Goal: Task Accomplishment & Management: Use online tool/utility

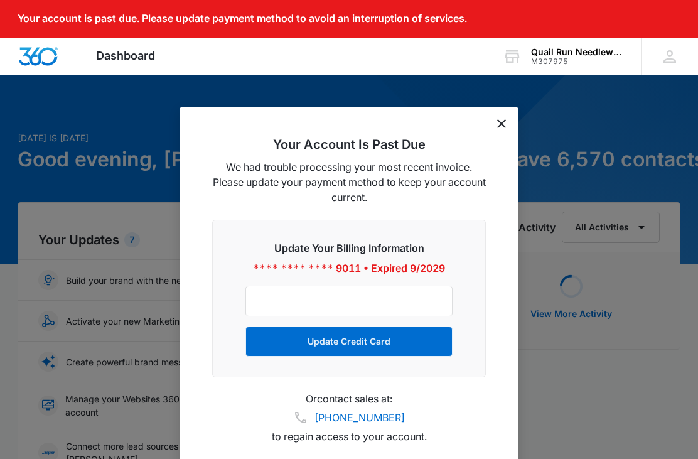
click at [500, 126] on icon "dismiss this dialog" at bounding box center [501, 123] width 9 height 9
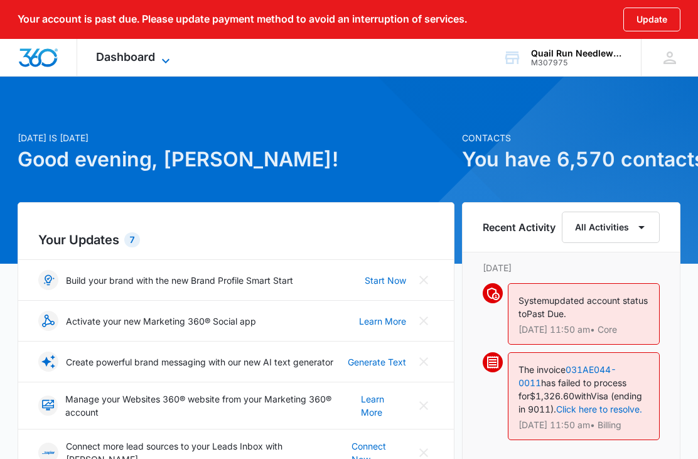
click at [167, 62] on icon at bounding box center [165, 60] width 15 height 15
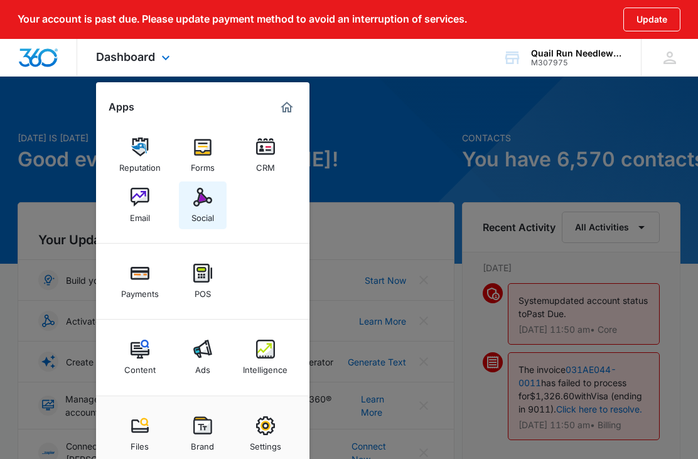
click at [203, 205] on img at bounding box center [202, 197] width 19 height 19
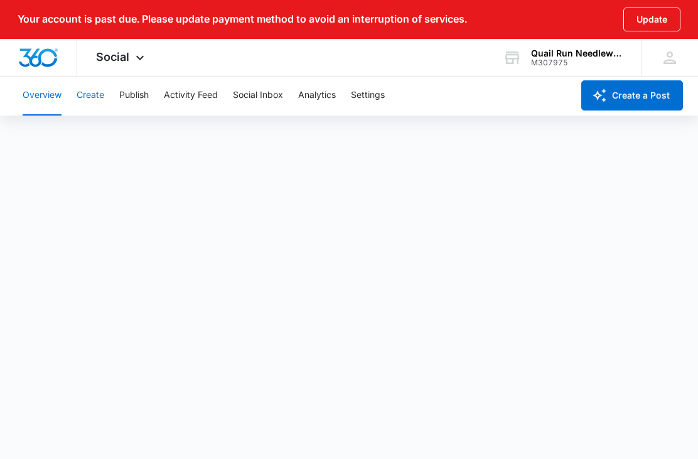
click at [97, 97] on button "Create" at bounding box center [91, 95] width 28 height 40
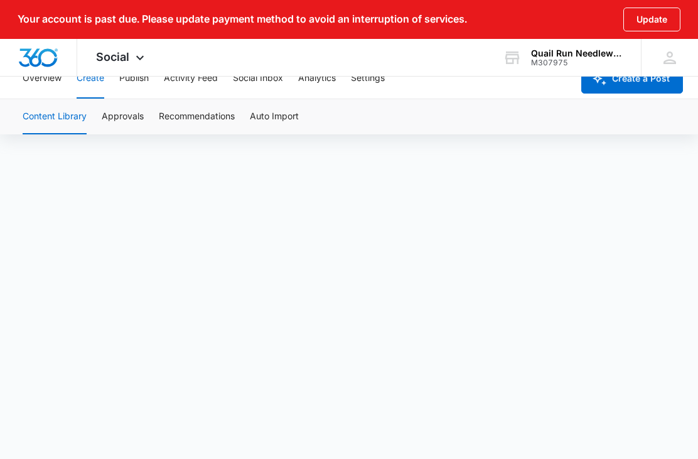
scroll to position [47, 0]
